Goal: Information Seeking & Learning: Learn about a topic

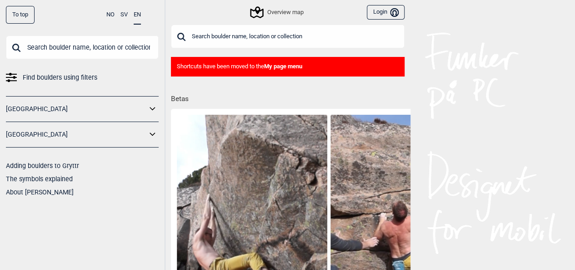
click at [76, 138] on link "[GEOGRAPHIC_DATA]" at bounding box center [76, 134] width 141 height 13
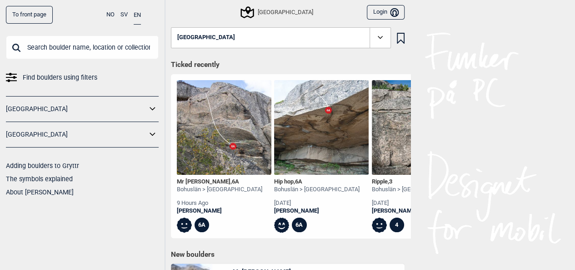
click at [227, 40] on button "[GEOGRAPHIC_DATA]" at bounding box center [281, 37] width 220 height 21
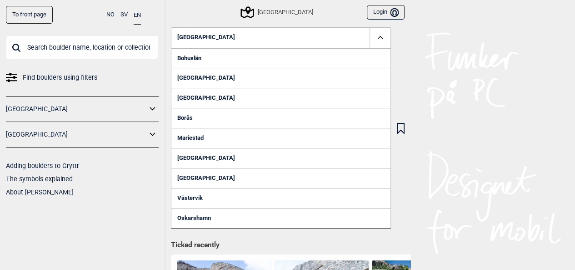
click at [229, 60] on link "Bohuslän" at bounding box center [281, 58] width 220 height 20
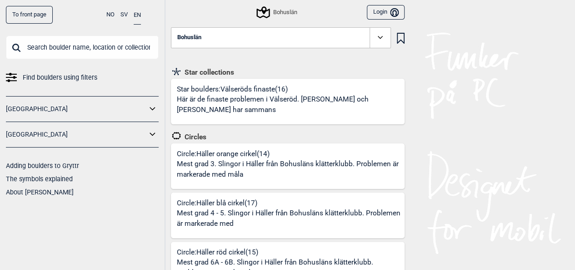
click at [243, 35] on button "Bohuslän" at bounding box center [281, 37] width 220 height 21
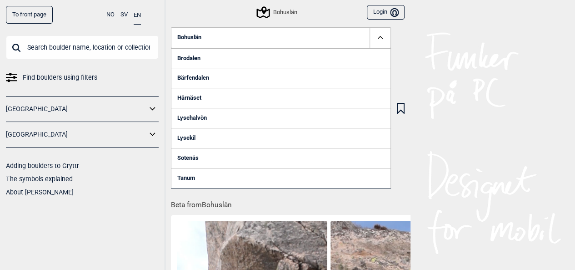
click at [197, 120] on link "Lysehalvön" at bounding box center [281, 118] width 220 height 20
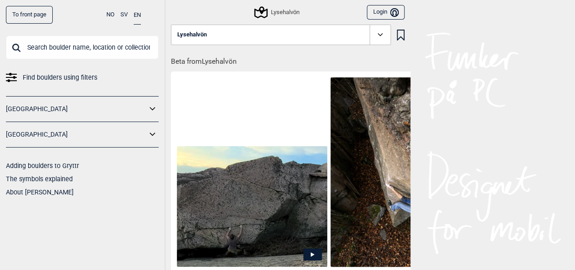
click at [381, 39] on icon at bounding box center [380, 35] width 10 height 10
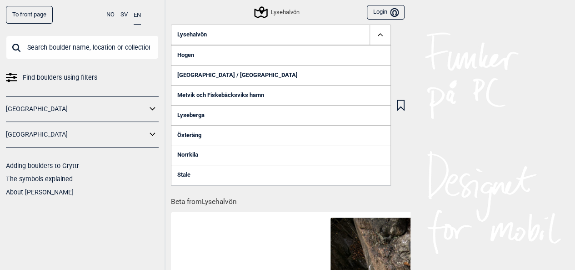
click at [219, 72] on link "[GEOGRAPHIC_DATA] / [GEOGRAPHIC_DATA]" at bounding box center [281, 75] width 220 height 20
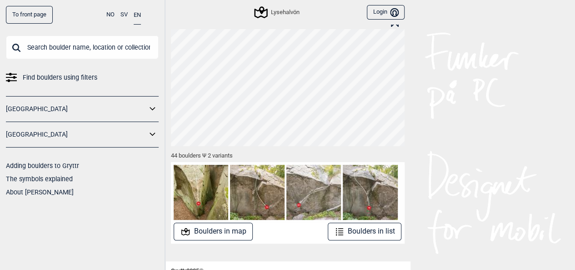
scroll to position [45, 0]
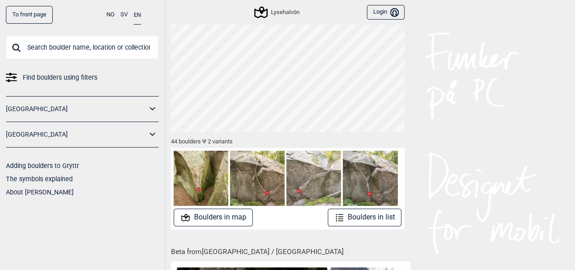
click at [355, 214] on button "Boulders in list" at bounding box center [365, 217] width 74 height 18
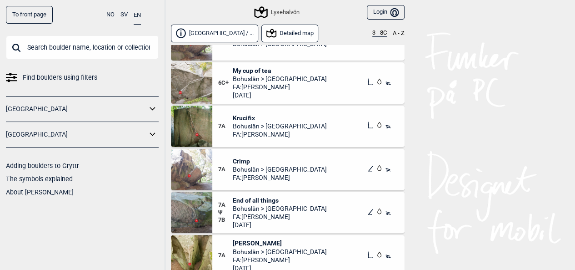
scroll to position [1228, 0]
click at [295, 206] on span "Bohuslän > [GEOGRAPHIC_DATA]" at bounding box center [280, 208] width 94 height 8
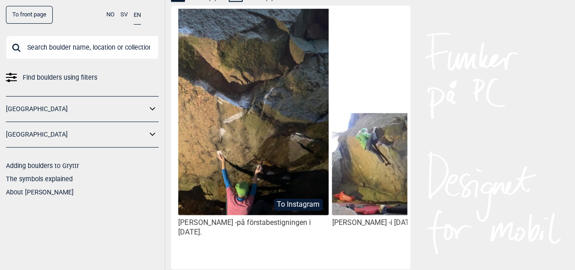
scroll to position [500, 0]
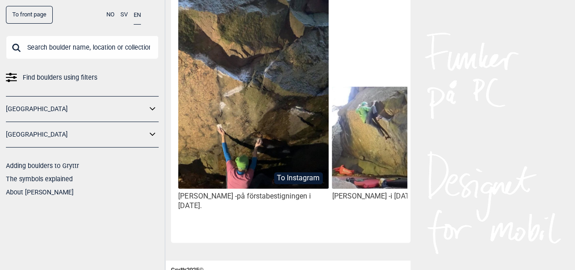
click at [255, 140] on img at bounding box center [253, 103] width 150 height 244
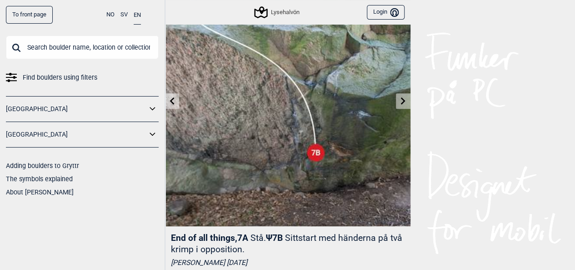
scroll to position [45, 0]
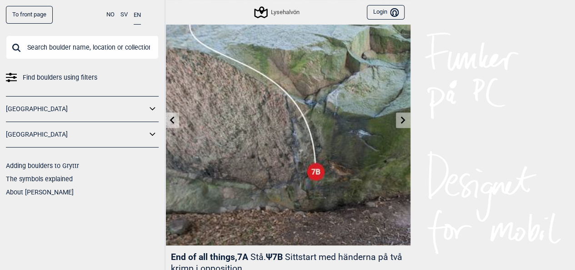
click at [408, 118] on link at bounding box center [403, 120] width 14 height 15
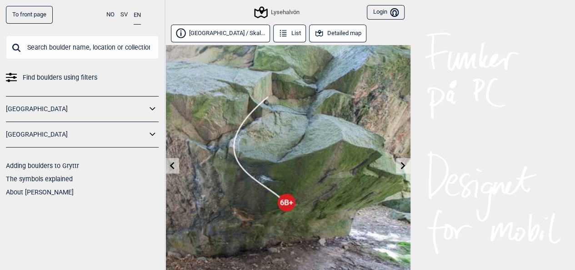
click at [399, 163] on link at bounding box center [403, 165] width 14 height 15
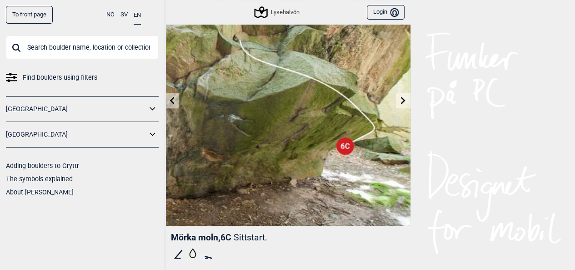
scroll to position [45, 0]
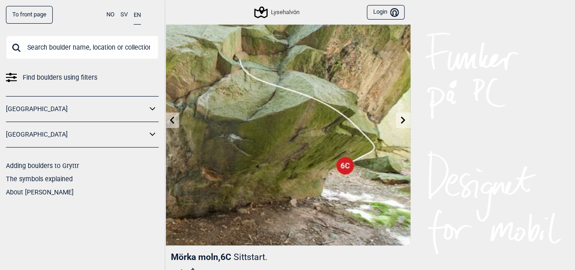
click at [400, 125] on link at bounding box center [403, 120] width 14 height 15
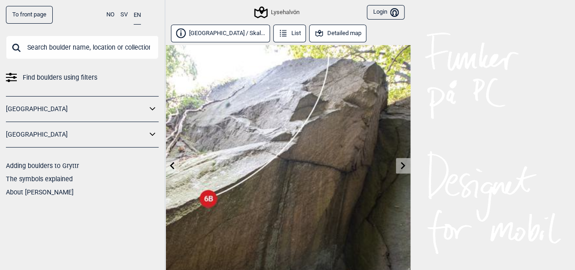
click at [410, 163] on link at bounding box center [403, 165] width 14 height 15
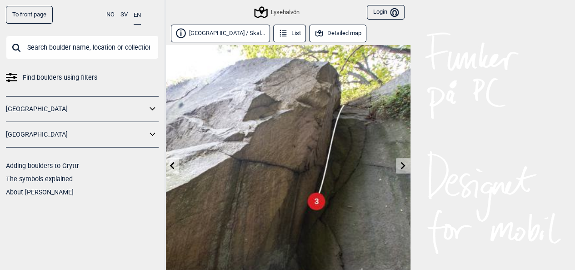
click at [408, 169] on link at bounding box center [403, 165] width 14 height 15
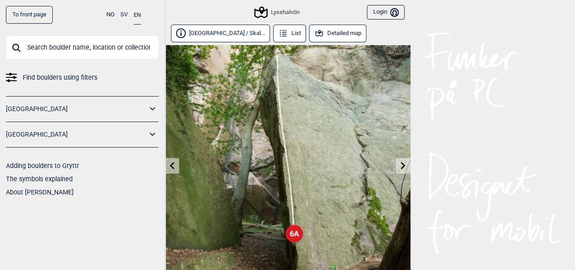
click at [406, 165] on icon at bounding box center [403, 164] width 7 height 7
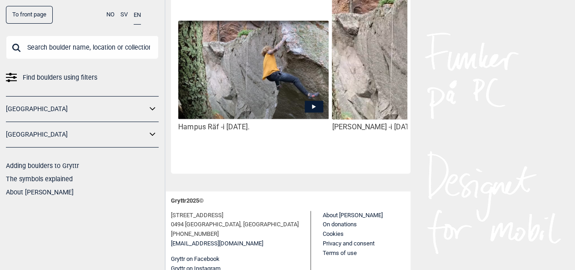
click at [312, 105] on icon at bounding box center [314, 106] width 4 height 5
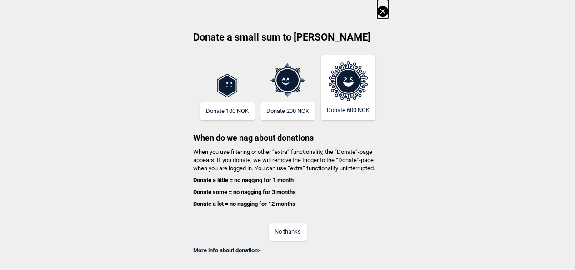
click at [388, 10] on icon at bounding box center [383, 11] width 11 height 11
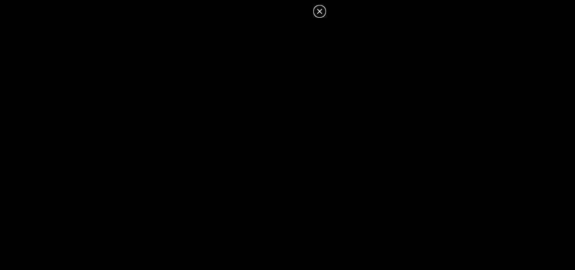
click at [323, 15] on icon at bounding box center [319, 11] width 11 height 11
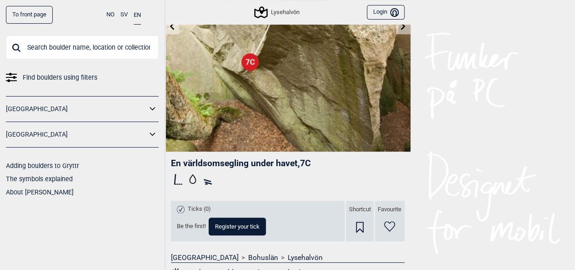
scroll to position [136, 0]
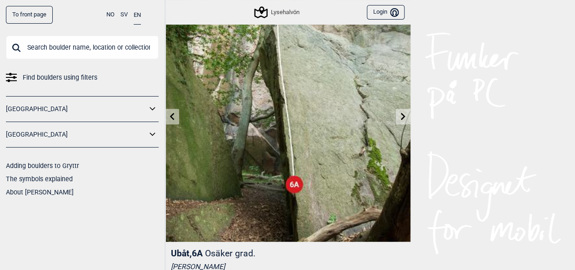
scroll to position [45, 0]
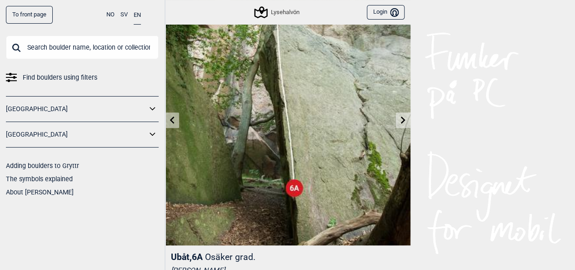
click at [403, 122] on icon at bounding box center [403, 119] width 7 height 7
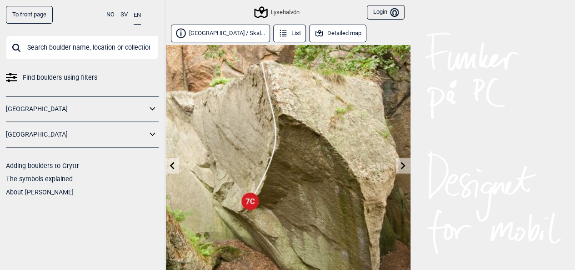
click at [273, 30] on button "List" at bounding box center [289, 34] width 33 height 18
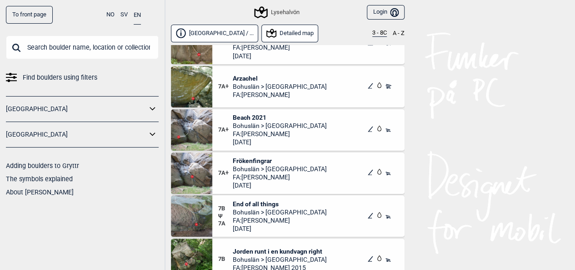
scroll to position [1500, 0]
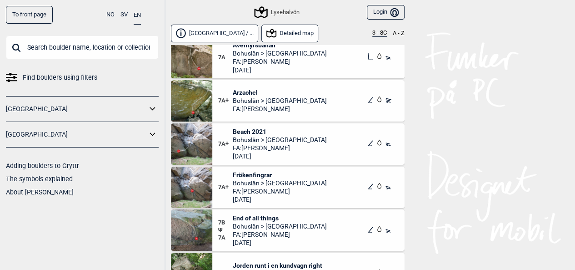
click at [317, 143] on div "7A+ Beach 2021 [GEOGRAPHIC_DATA] > [GEOGRAPHIC_DATA] FA: [PERSON_NAME] [DATE]" at bounding box center [308, 143] width 192 height 41
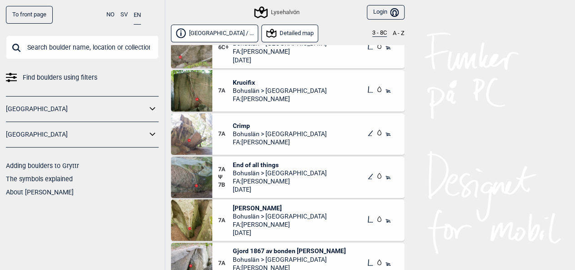
scroll to position [1216, 0]
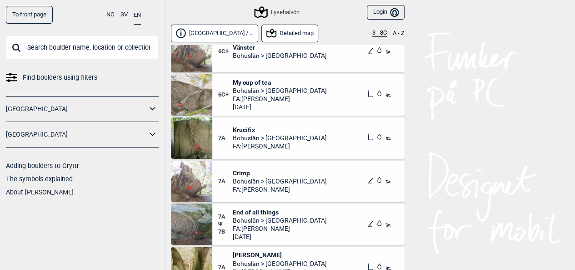
click at [262, 37] on button "Detailed map" at bounding box center [290, 34] width 57 height 18
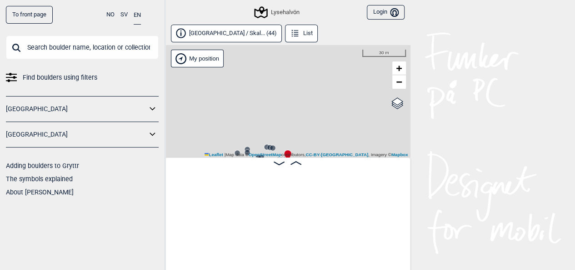
scroll to position [0, 2075]
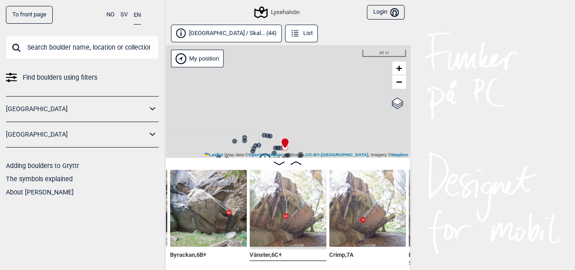
drag, startPoint x: 302, startPoint y: 139, endPoint x: 291, endPoint y: 96, distance: 44.8
click at [291, 96] on div "Lysehalvön My position 30 m + − OpenStreetMap Google satellite Leaflet | Map da…" at bounding box center [288, 101] width 246 height 112
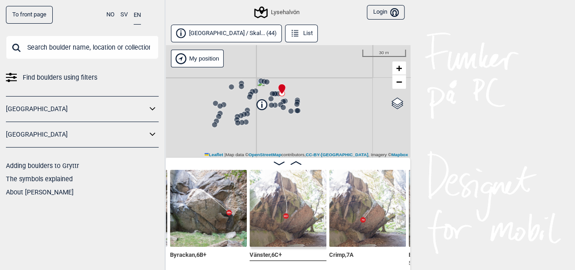
click at [284, 99] on circle at bounding box center [283, 101] width 5 height 5
click at [271, 113] on div "Lysehalvön My position 30 m + − OpenStreetMap Google satellite Leaflet | Map da…" at bounding box center [288, 101] width 246 height 112
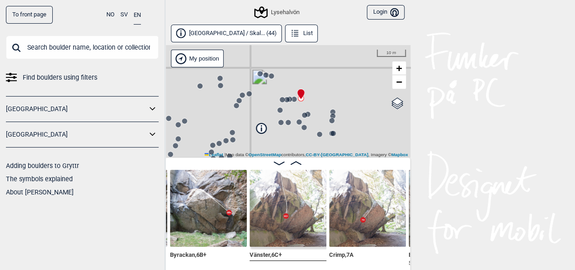
drag, startPoint x: 306, startPoint y: 81, endPoint x: 312, endPoint y: 108, distance: 27.1
click at [312, 108] on div "Lysehalvön My position 10 m + − OpenStreetMap Google satellite Leaflet | Map da…" at bounding box center [288, 101] width 246 height 112
click at [307, 98] on div "Lysehalvön My position 10 m + − OpenStreetMap Google satellite Leaflet | Map da…" at bounding box center [288, 101] width 246 height 112
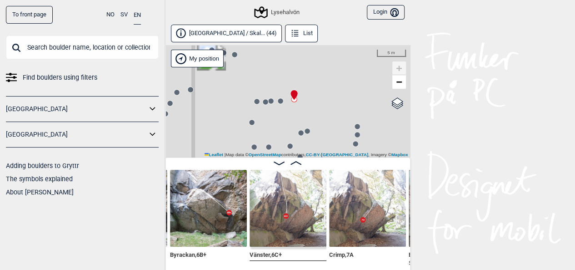
click at [272, 100] on circle at bounding box center [270, 100] width 5 height 5
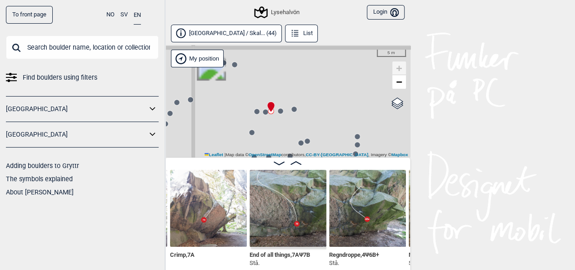
click at [248, 90] on div "Lysehalvön My position 5 m + − OpenStreetMap Google satellite Leaflet | Map dat…" at bounding box center [288, 101] width 246 height 112
click at [248, 91] on div "Lysehalvön My position 5 m + − OpenStreetMap Google satellite Leaflet | Map dat…" at bounding box center [288, 101] width 246 height 112
click at [246, 99] on div "Lysehalvön My position 5 m + − OpenStreetMap Google satellite Leaflet | Map dat…" at bounding box center [288, 101] width 246 height 112
click at [246, 100] on div "Lysehalvön My position 5 m + − OpenStreetMap Google satellite Leaflet | Map dat…" at bounding box center [288, 101] width 246 height 112
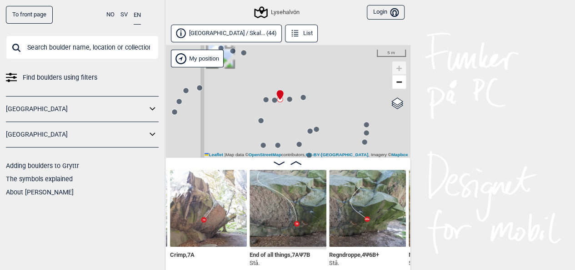
drag, startPoint x: 278, startPoint y: 103, endPoint x: 268, endPoint y: 80, distance: 25.3
click at [268, 80] on div "Lysehalvön My position 5 m + − OpenStreetMap Google satellite Leaflet | Map dat…" at bounding box center [288, 101] width 246 height 112
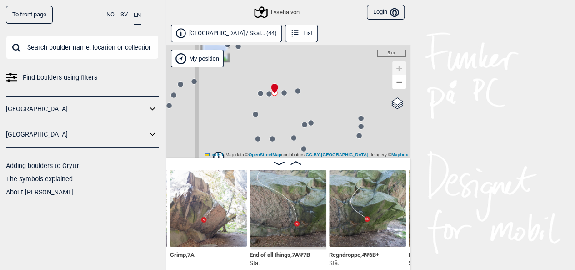
click at [271, 93] on icon at bounding box center [275, 88] width 8 height 11
click at [269, 96] on circle at bounding box center [269, 93] width 5 height 5
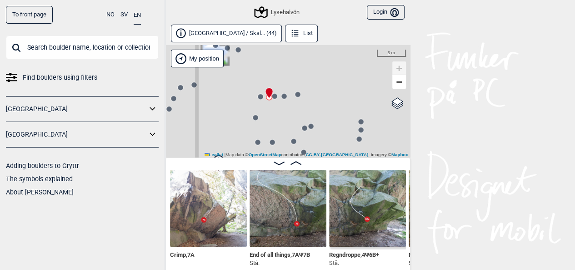
scroll to position [0, 2314]
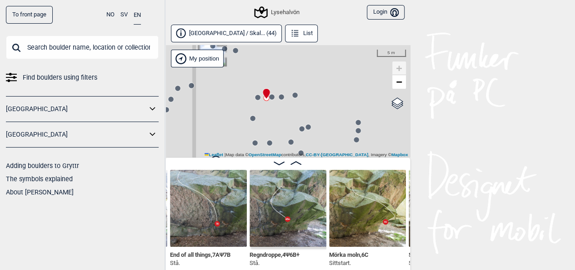
drag, startPoint x: 297, startPoint y: 98, endPoint x: 293, endPoint y: 87, distance: 10.9
click at [293, 87] on div "Lysehalvön My position 5 m + − OpenStreetMap Google satellite Leaflet | Map dat…" at bounding box center [288, 101] width 246 height 112
click at [259, 101] on icon at bounding box center [257, 97] width 7 height 7
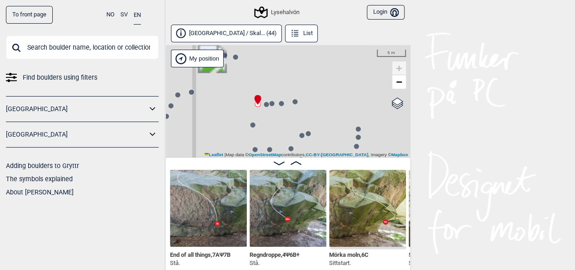
scroll to position [0, 2393]
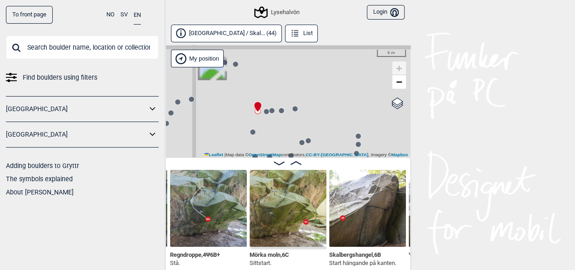
click at [295, 113] on div "Lysehalvön My position 5 m + − OpenStreetMap Google satellite Leaflet | Map dat…" at bounding box center [288, 101] width 246 height 112
click at [294, 110] on circle at bounding box center [294, 108] width 5 height 5
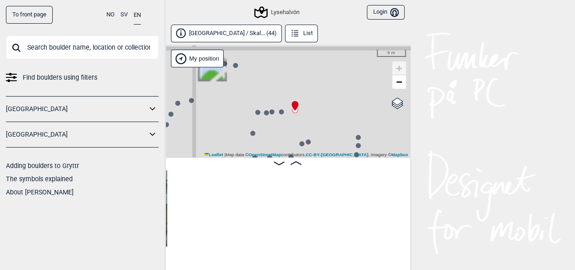
scroll to position [0, 2075]
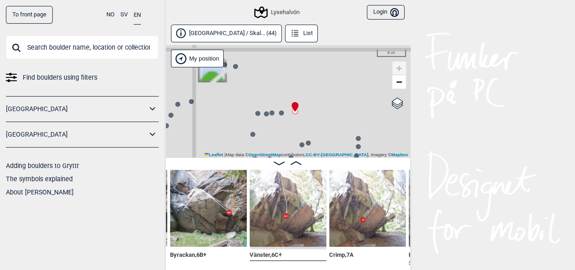
click at [275, 111] on div "Lysehalvön My position 5 m + − OpenStreetMap Google satellite Leaflet | Map dat…" at bounding box center [288, 101] width 246 height 112
click at [272, 112] on circle at bounding box center [271, 112] width 5 height 5
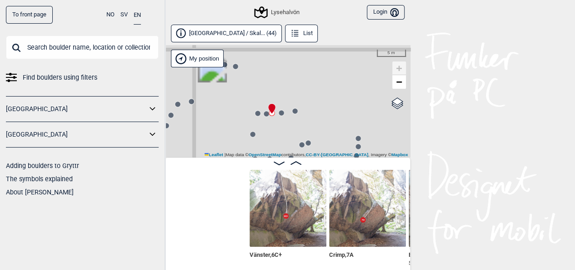
scroll to position [0, 2234]
